Goal: Information Seeking & Learning: Learn about a topic

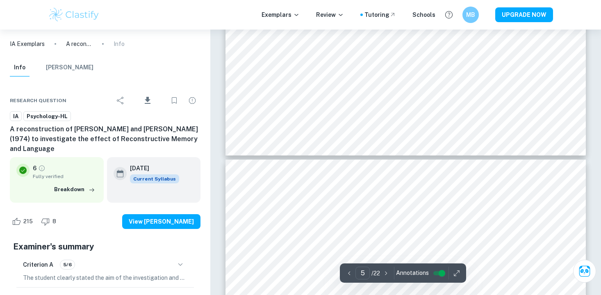
scroll to position [2350, 0]
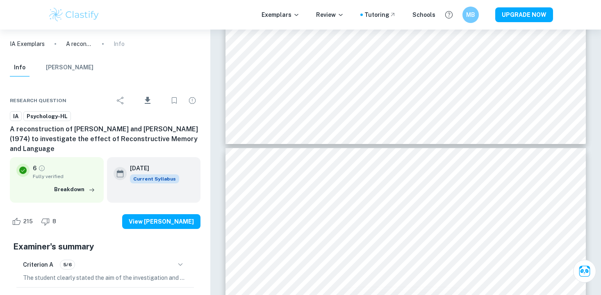
type input "6"
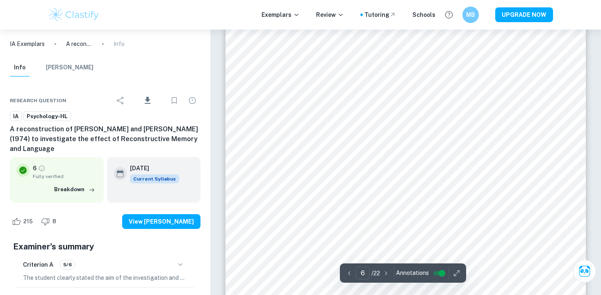
scroll to position [2602, 0]
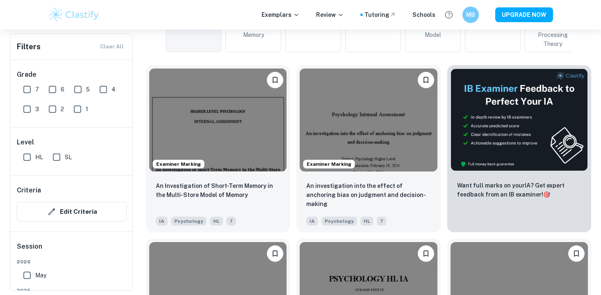
scroll to position [234, 0]
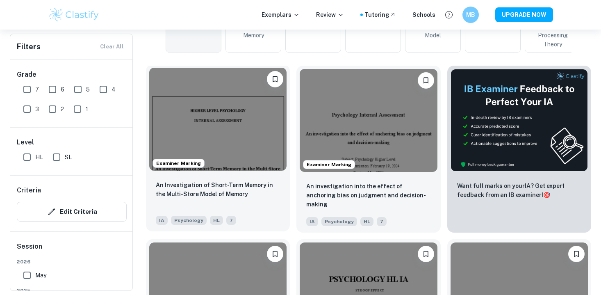
click at [249, 138] on img at bounding box center [217, 119] width 137 height 103
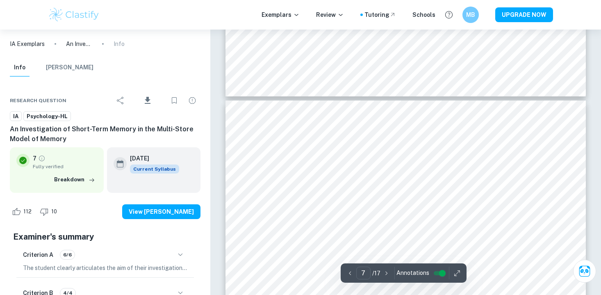
type input "6"
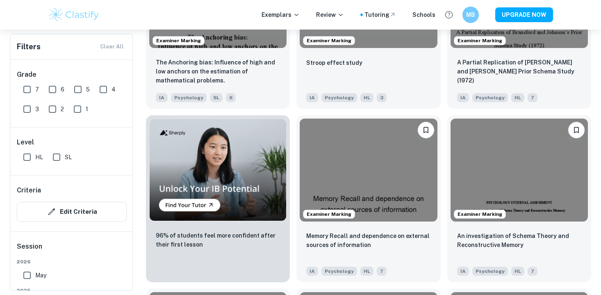
scroll to position [576, 0]
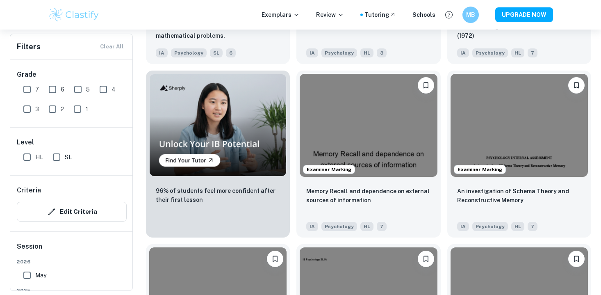
click at [387, 136] on img at bounding box center [368, 125] width 137 height 103
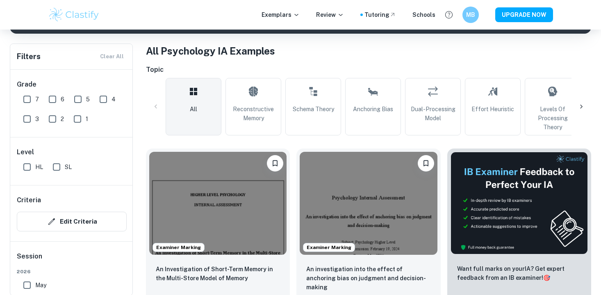
scroll to position [155, 0]
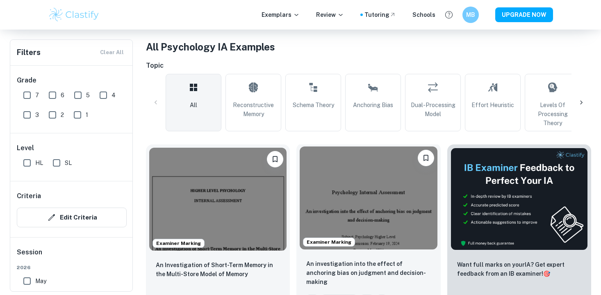
click at [373, 188] on img at bounding box center [368, 197] width 137 height 103
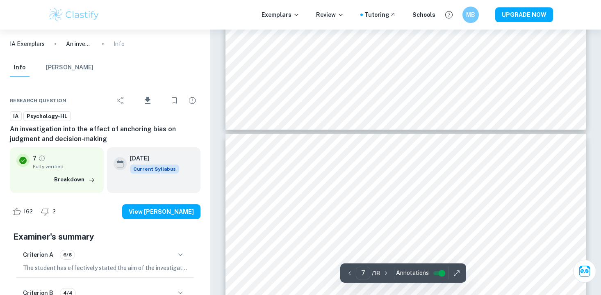
type input "6"
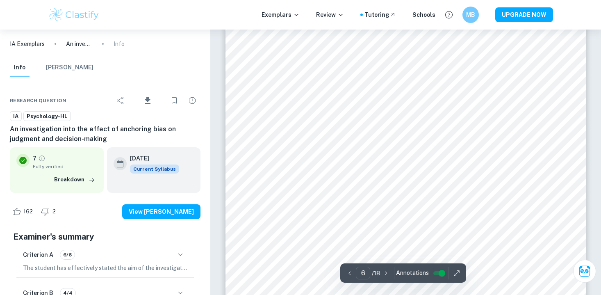
scroll to position [2501, 0]
